Goal: Check status

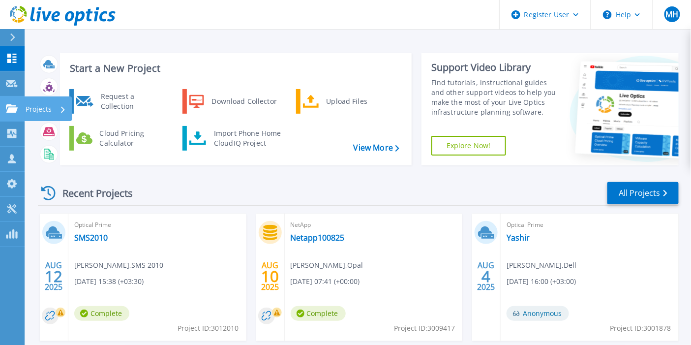
click at [8, 112] on icon at bounding box center [12, 108] width 12 height 8
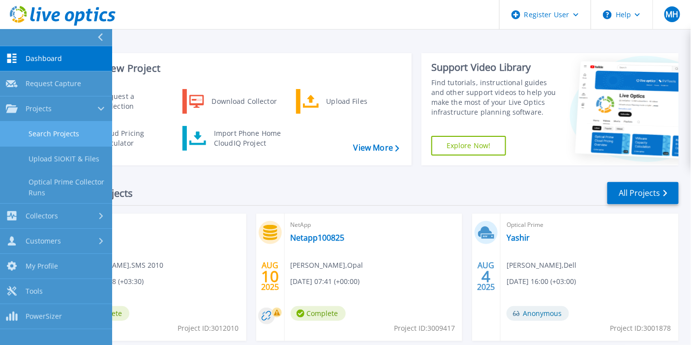
click at [45, 135] on link "Search Projects" at bounding box center [56, 133] width 112 height 25
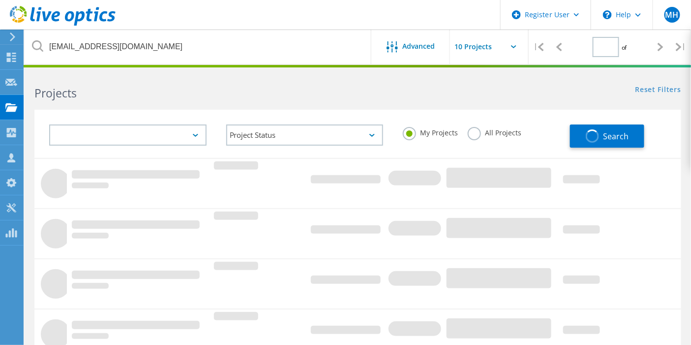
type input "1"
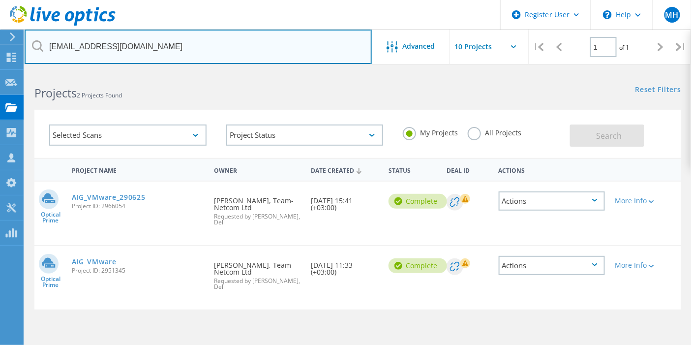
click at [157, 47] on input "tamir.hagai@aig.com" at bounding box center [198, 47] width 347 height 34
type input "opal"
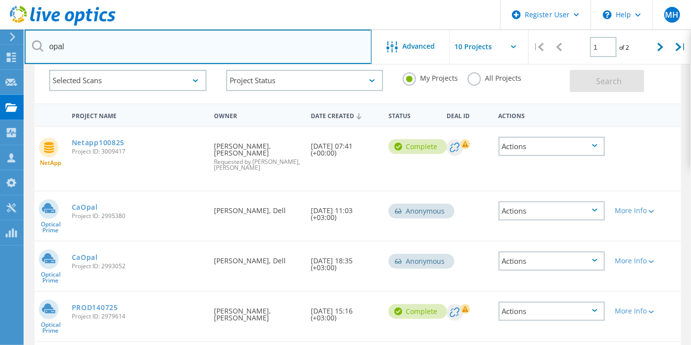
scroll to position [55, 0]
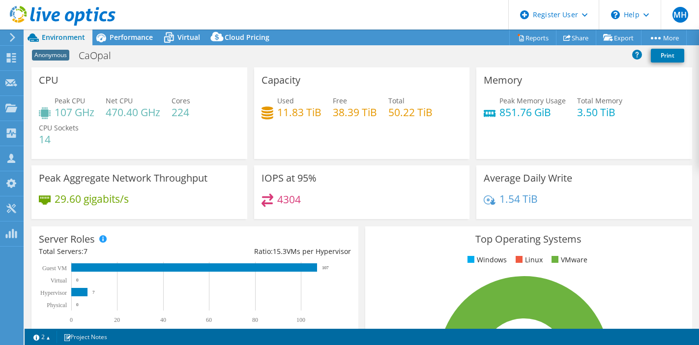
select select "USD"
click at [121, 33] on span "Performance" at bounding box center [131, 36] width 43 height 9
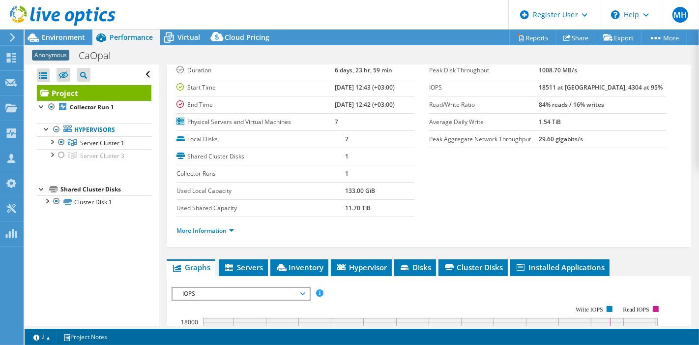
scroll to position [57, 0]
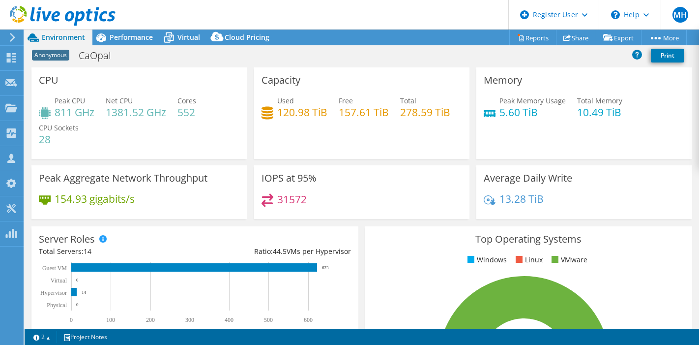
select select "USD"
click at [119, 43] on div "Performance" at bounding box center [126, 38] width 68 height 16
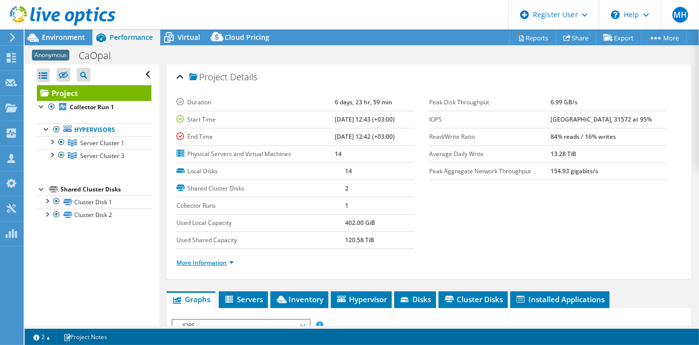
click at [203, 258] on link "More Information" at bounding box center [206, 262] width 58 height 8
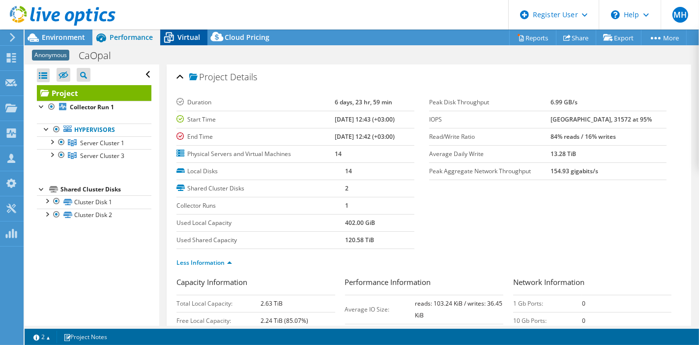
click at [178, 33] on span "Virtual" at bounding box center [189, 36] width 23 height 9
